Goal: Task Accomplishment & Management: Manage account settings

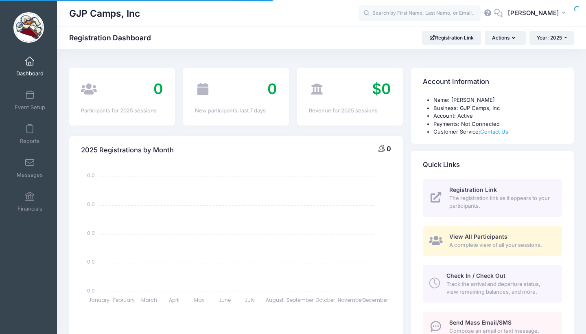
select select
click at [32, 109] on span "Event Setup" at bounding box center [30, 107] width 31 height 7
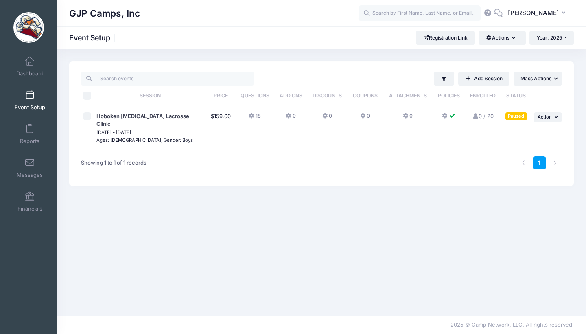
click at [448, 114] on button at bounding box center [449, 118] width 15 height 12
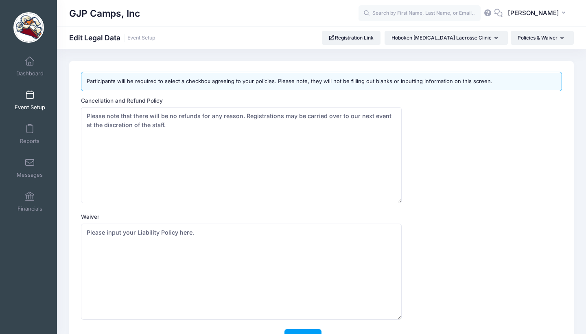
click at [112, 38] on h1 "Edit Legal Data Event Setup" at bounding box center [112, 37] width 86 height 9
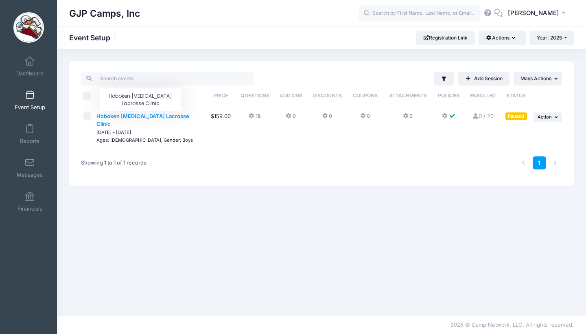
click at [117, 118] on span "Hoboken [MEDICAL_DATA] Lacrosse Clinic" at bounding box center [142, 120] width 93 height 15
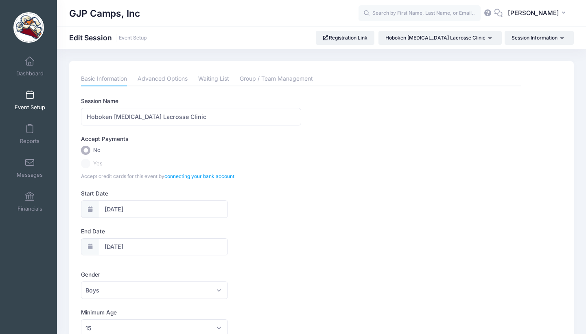
click at [84, 162] on label "Yes" at bounding box center [301, 163] width 440 height 9
click at [206, 173] on link "connecting your bank account" at bounding box center [199, 176] width 70 height 6
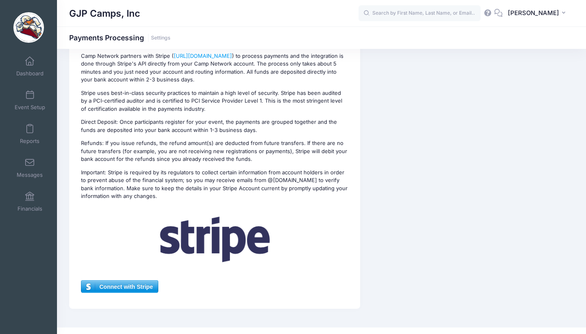
scroll to position [94, 0]
click at [138, 281] on span "Connect with Stripe" at bounding box center [119, 287] width 76 height 12
